Goal: Information Seeking & Learning: Learn about a topic

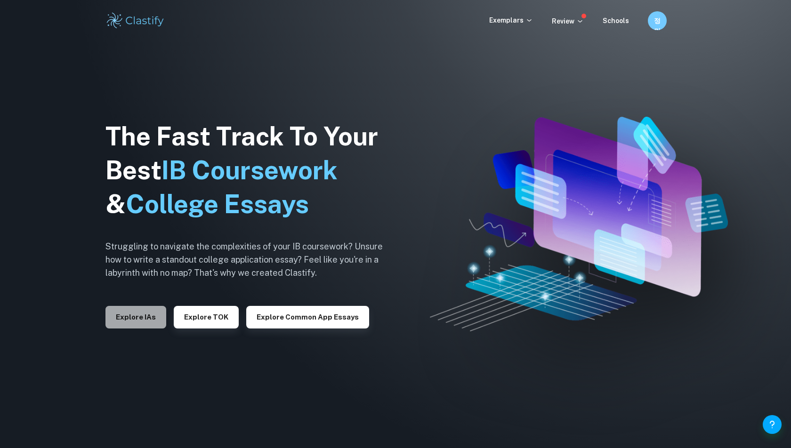
click at [125, 320] on button "Explore IAs" at bounding box center [135, 317] width 61 height 23
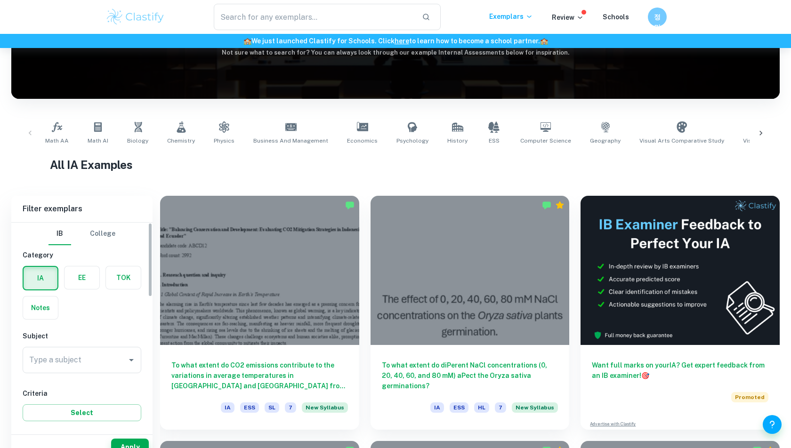
scroll to position [137, 0]
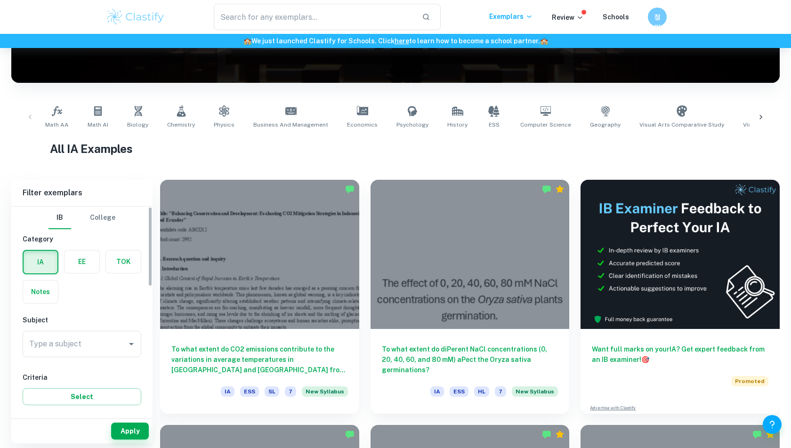
click at [83, 259] on label "button" at bounding box center [82, 262] width 35 height 23
click at [0, 0] on input "radio" at bounding box center [0, 0] width 0 height 0
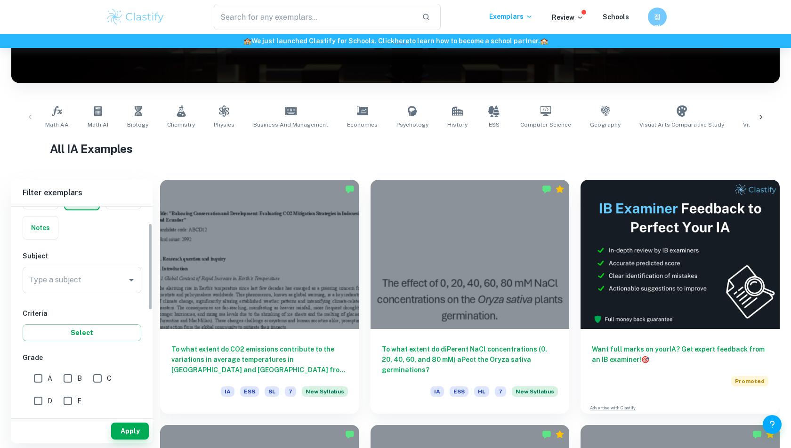
scroll to position [92, 0]
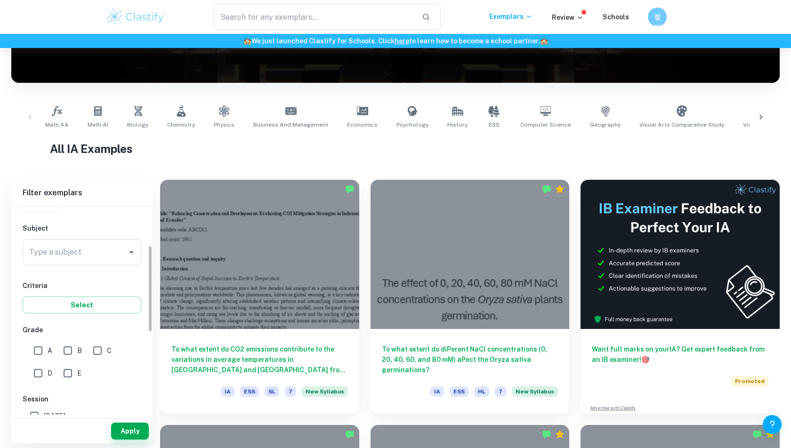
click at [83, 259] on input "Type a subject" at bounding box center [75, 252] width 96 height 18
click at [81, 296] on li "Computer Science" at bounding box center [82, 299] width 119 height 17
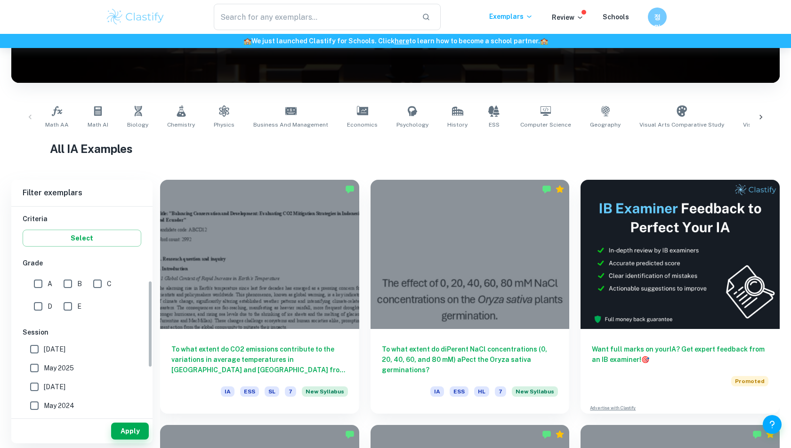
scroll to position [184, 0]
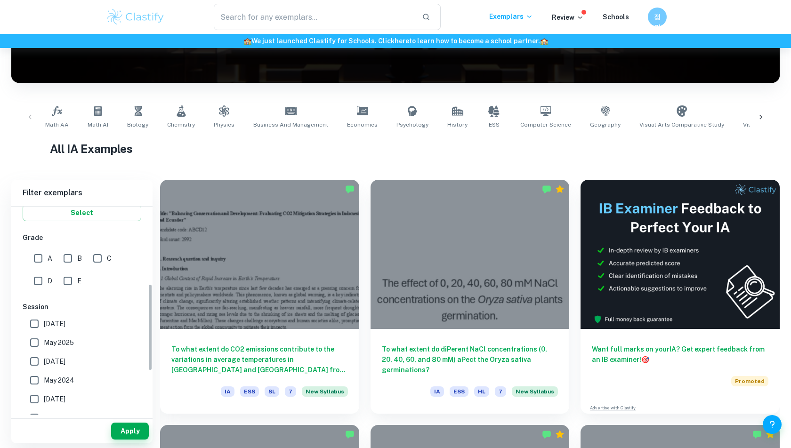
type input "Computer Science"
click at [37, 251] on input "A" at bounding box center [38, 258] width 19 height 19
checkbox input "true"
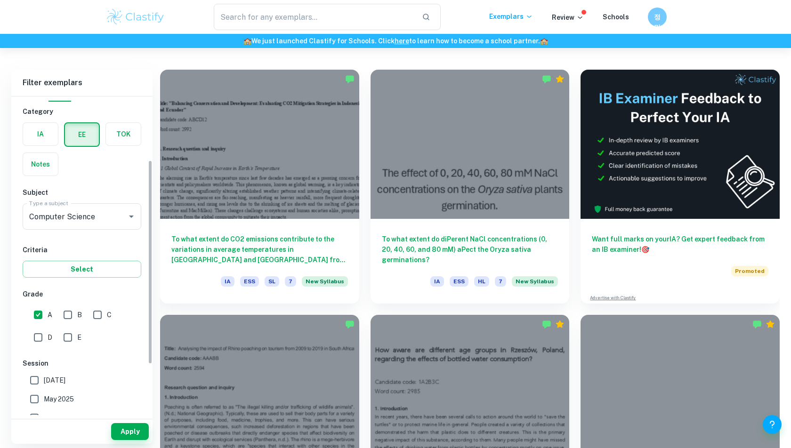
scroll to position [0, 0]
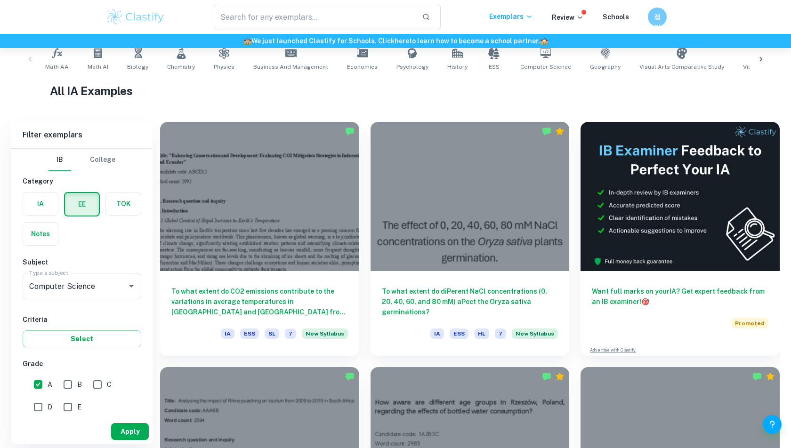
click at [121, 428] on button "Apply" at bounding box center [130, 431] width 38 height 17
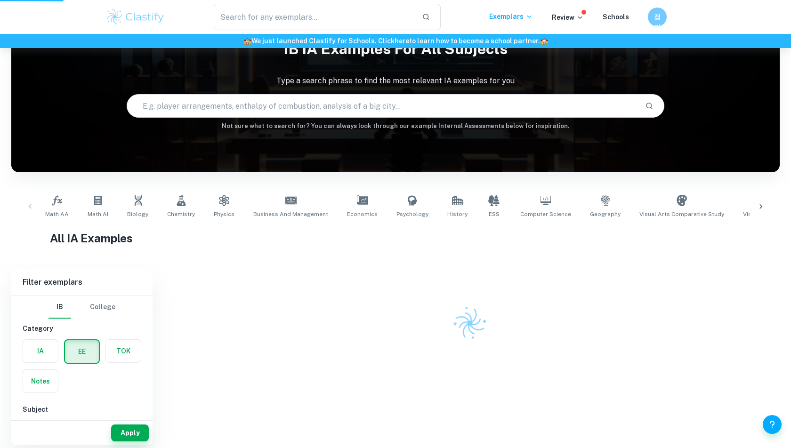
scroll to position [48, 0]
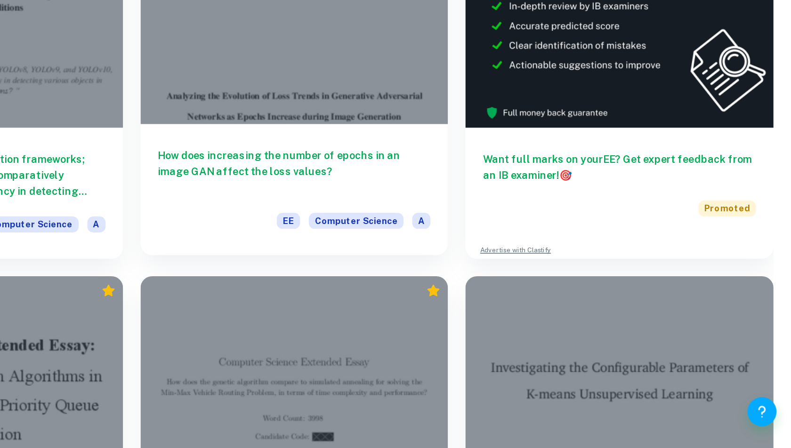
scroll to position [65, 0]
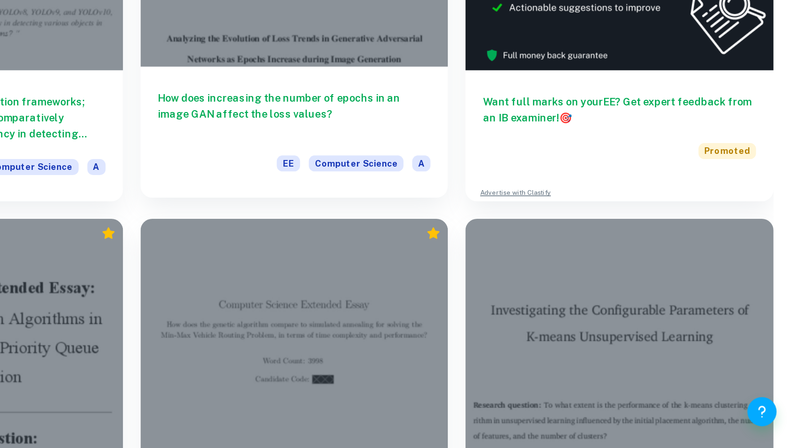
click at [524, 226] on h6 "How does increasing the number of epochs in an image GAN affect the loss values?" at bounding box center [470, 232] width 177 height 31
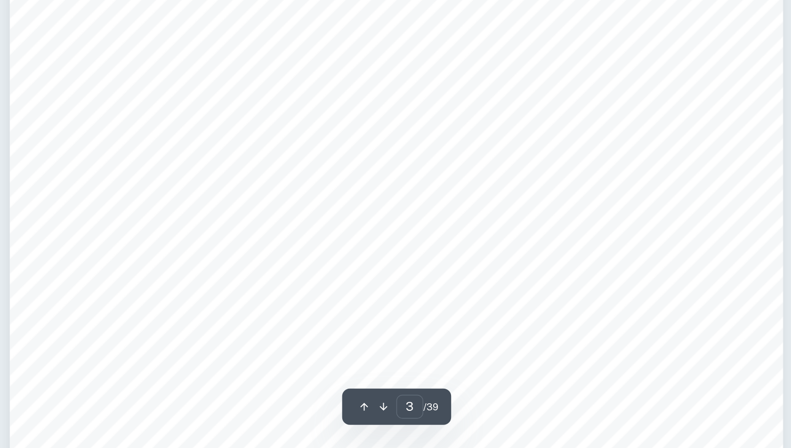
scroll to position [1673, 0]
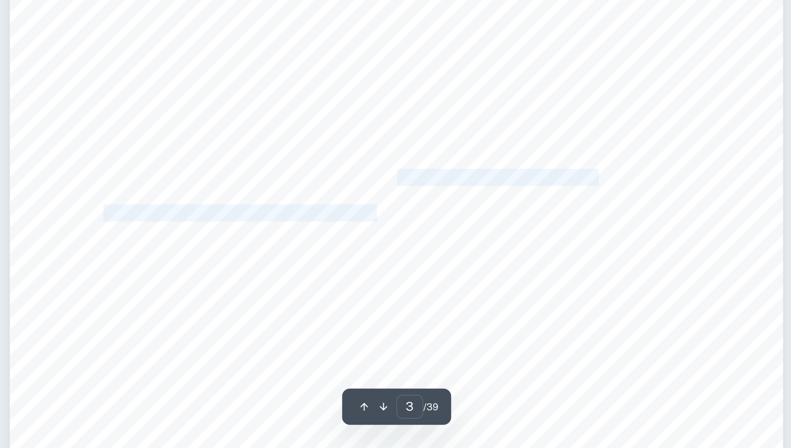
drag, startPoint x: 541, startPoint y: 283, endPoint x: 532, endPoint y: 300, distance: 20.0
click at [532, 300] on div "2 1 Introduction In the past decade, Generative Adversarial Networks (GANs) hav…" at bounding box center [514, 134] width 471 height 666
click at [532, 300] on span "used to train the model and the two neural networks' associated loss functions …" at bounding box center [484, 304] width 297 height 9
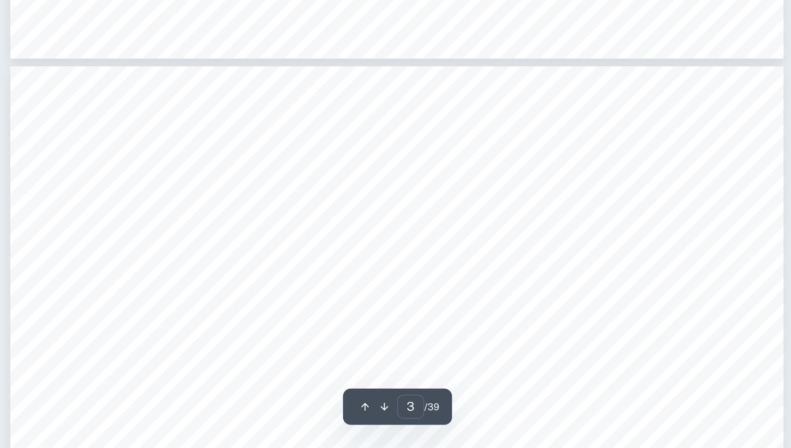
type input "4"
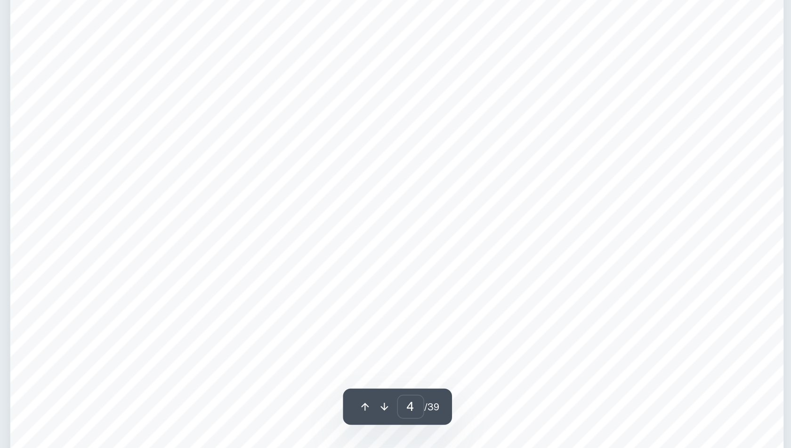
scroll to position [2157, 0]
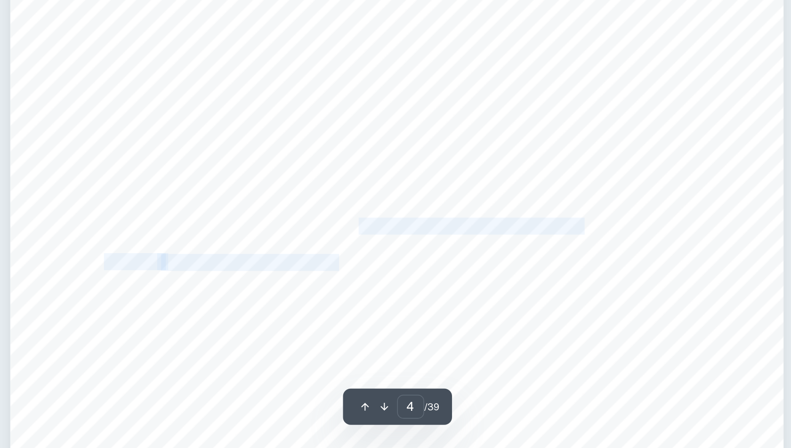
drag, startPoint x: 512, startPoint y: 312, endPoint x: 496, endPoint y: 339, distance: 31.0
click at [496, 339] on div "3 training deeper networks, vanishing gradients lead to stagnant learning in th…" at bounding box center [514, 321] width 471 height 666
click at [496, 339] on span "This is a worthy research question as it investigates a new advancement in" at bounding box center [493, 335] width 244 height 9
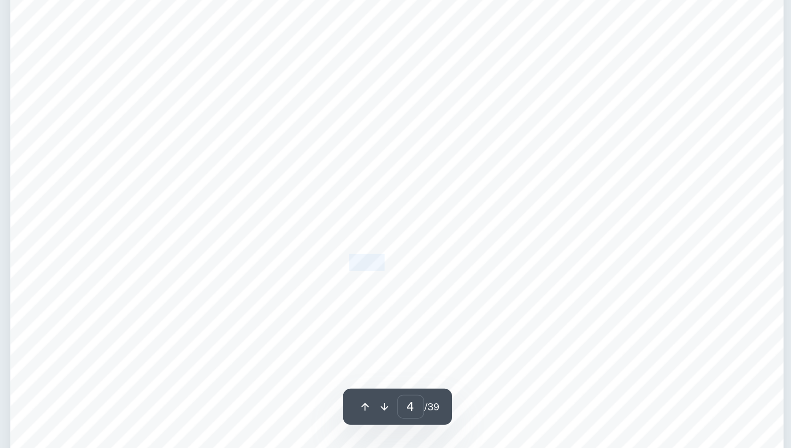
drag, startPoint x: 501, startPoint y: 332, endPoint x: 529, endPoint y: 333, distance: 27.8
click at [529, 334] on span "This is a worthy research question as it investigates a new advancement in" at bounding box center [493, 335] width 244 height 9
click at [528, 333] on span "This is a worthy research question as it investigates a new advancement in" at bounding box center [493, 335] width 244 height 9
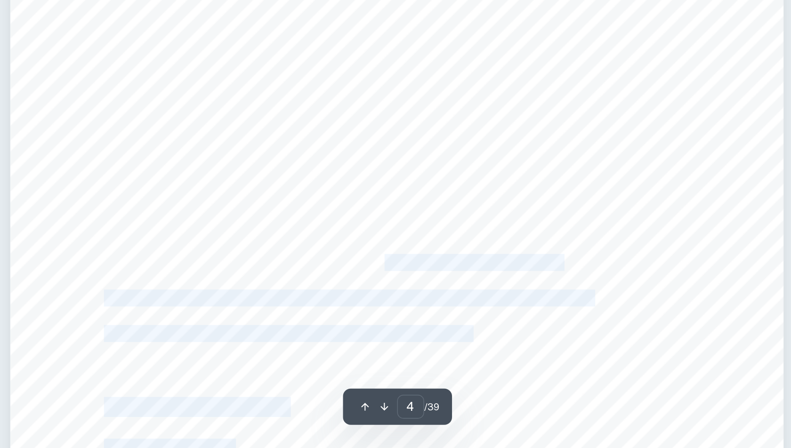
drag, startPoint x: 528, startPoint y: 333, endPoint x: 493, endPoint y: 345, distance: 37.7
click at [493, 345] on div "3 training deeper networks, vanishing gradients lead to stagnant learning in th…" at bounding box center [514, 321] width 471 height 666
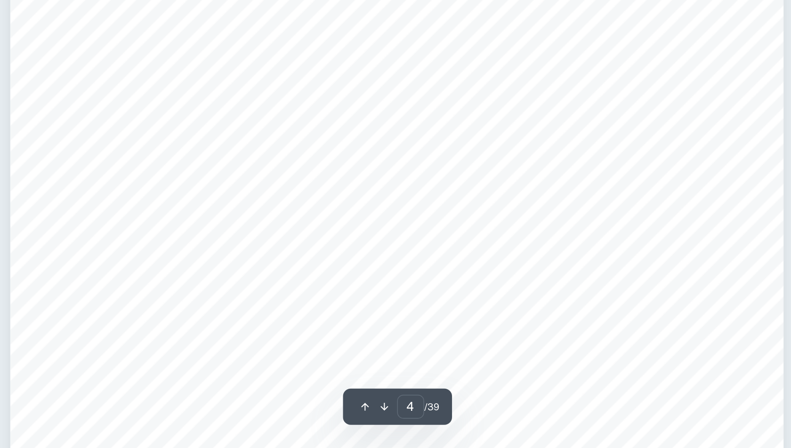
click at [484, 356] on span "computing. It helps to scrutinize and search for the most harmonical relationsh…" at bounding box center [484, 356] width 297 height 9
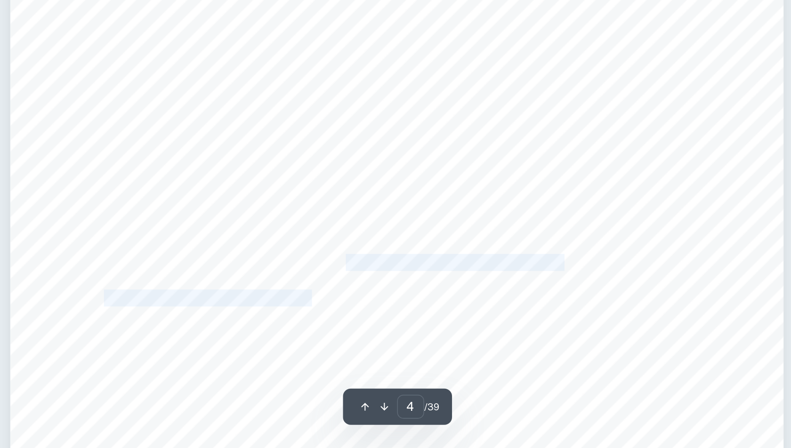
drag, startPoint x: 483, startPoint y: 359, endPoint x: 497, endPoint y: 337, distance: 26.5
click at [497, 337] on div "3 training deeper networks, vanishing gradients lead to stagnant learning in th…" at bounding box center [514, 321] width 471 height 666
click at [497, 337] on span "This is a worthy research question as it investigates a new advancement in" at bounding box center [493, 335] width 244 height 9
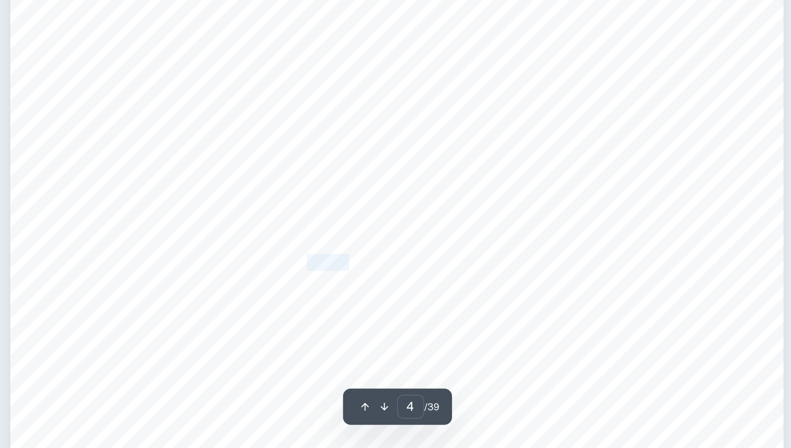
drag, startPoint x: 473, startPoint y: 330, endPoint x: 503, endPoint y: 333, distance: 30.3
click at [503, 333] on span "This is a worthy research question as it investigates a new advancement in" at bounding box center [493, 335] width 244 height 9
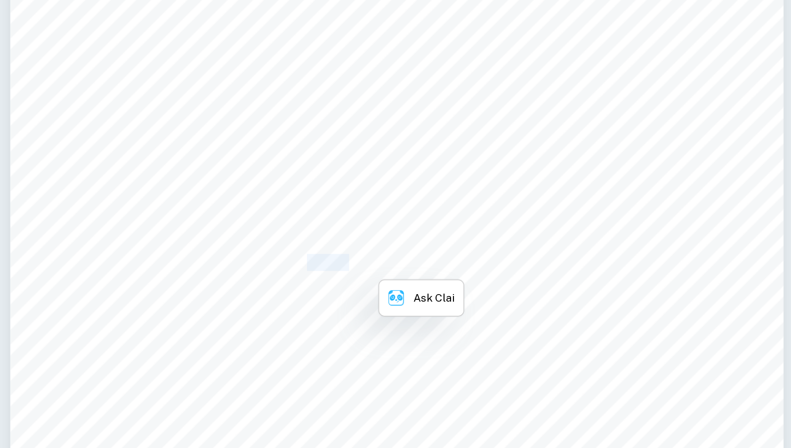
click at [503, 333] on span "This is a worthy research question as it investigates a new advancement in" at bounding box center [493, 335] width 244 height 9
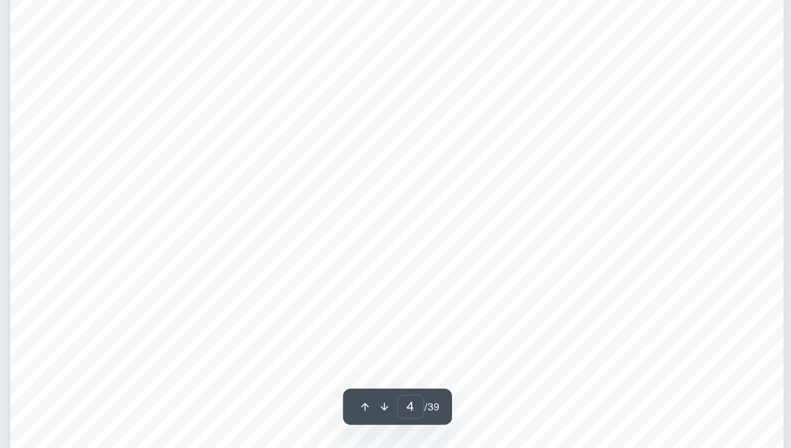
click at [433, 287] on span "behavior of the loss functions. Hence, this provides an opportunity to investig…" at bounding box center [490, 291] width 308 height 9
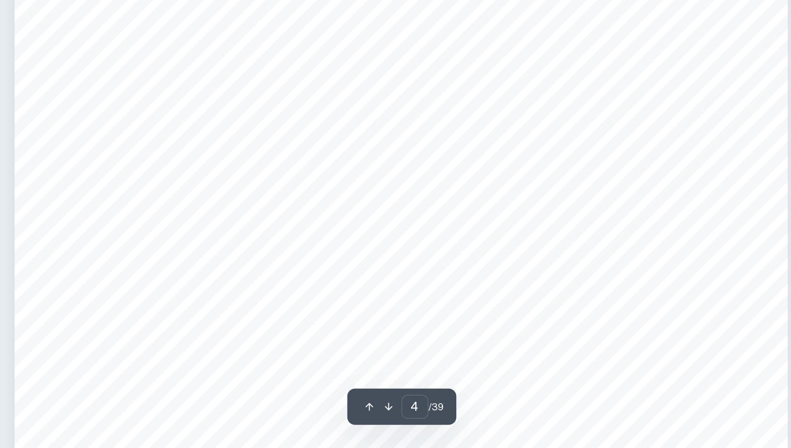
scroll to position [2179, 0]
click at [488, 246] on span "and epochs, shedding light on how training the convolutional neural networks im…" at bounding box center [485, 247] width 298 height 9
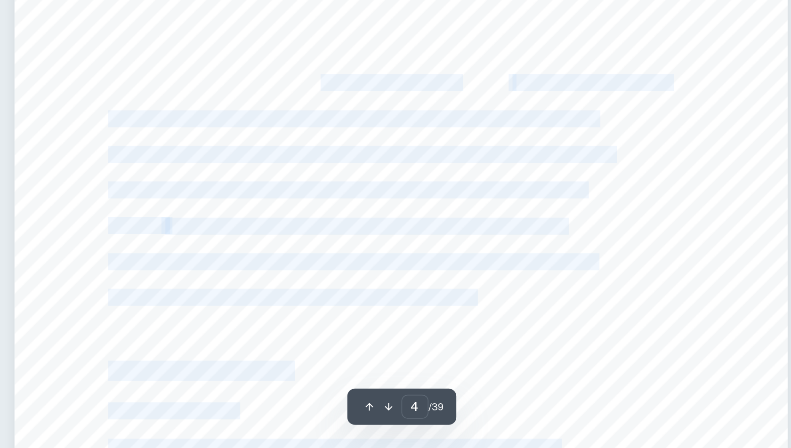
drag, startPoint x: 484, startPoint y: 229, endPoint x: 483, endPoint y: 256, distance: 26.8
click at [483, 256] on div "3 training deeper networks, vanishing gradients lead to stagnant learning in th…" at bounding box center [514, 299] width 471 height 666
click at [483, 255] on div "3 training deeper networks, vanishing gradients lead to stagnant learning in th…" at bounding box center [514, 299] width 471 height 666
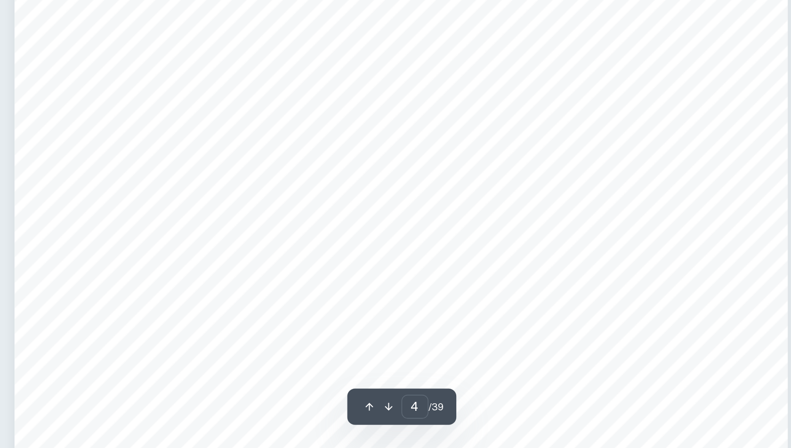
click at [484, 243] on span "and epochs, shedding light on how training the convolutional neural networks im…" at bounding box center [485, 247] width 298 height 9
click at [484, 241] on div "3 training deeper networks, vanishing gradients lead to stagnant learning in th…" at bounding box center [514, 299] width 471 height 666
